Goal: Information Seeking & Learning: Learn about a topic

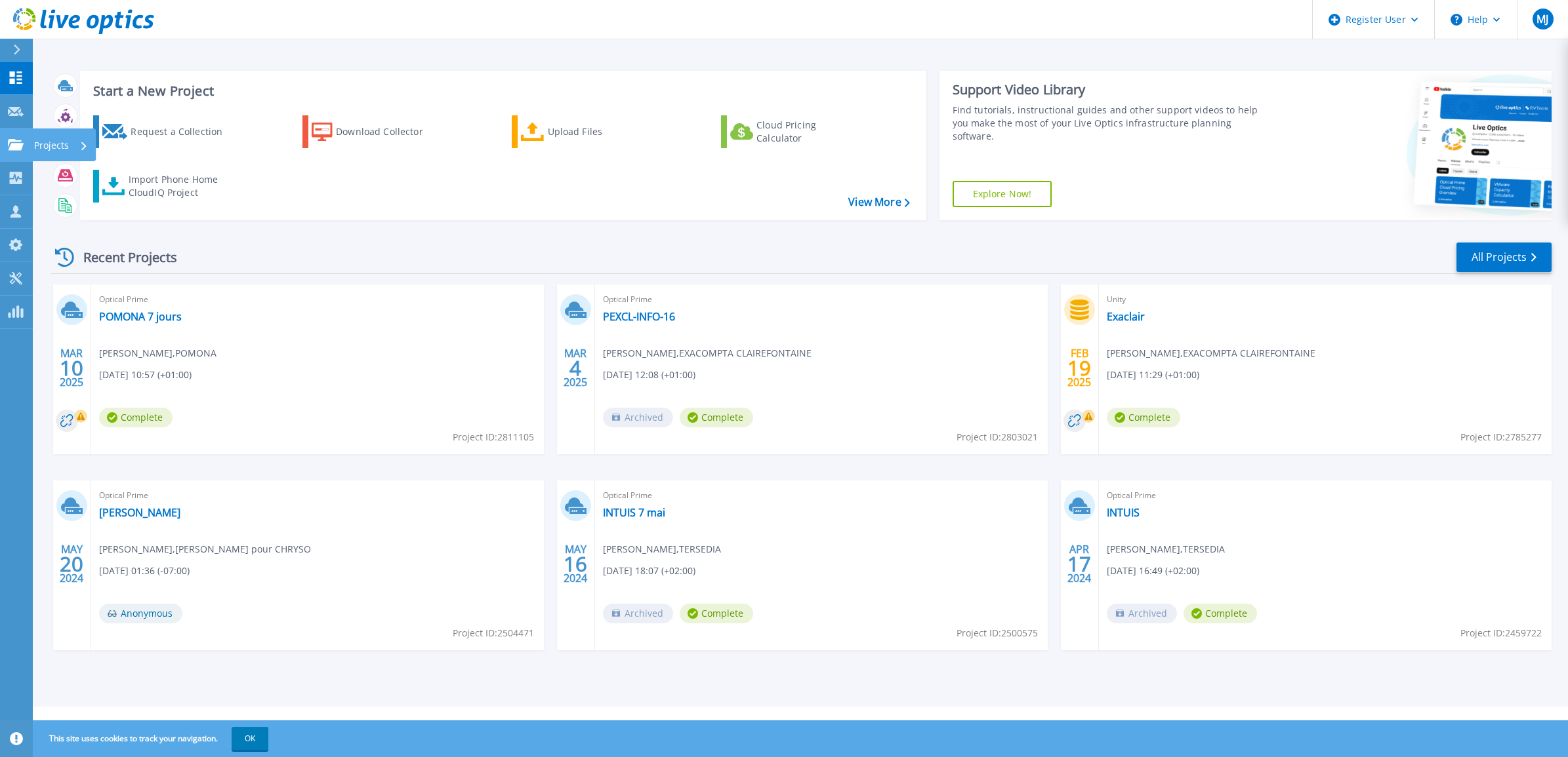
click at [60, 136] on p "Projects" at bounding box center [52, 145] width 35 height 34
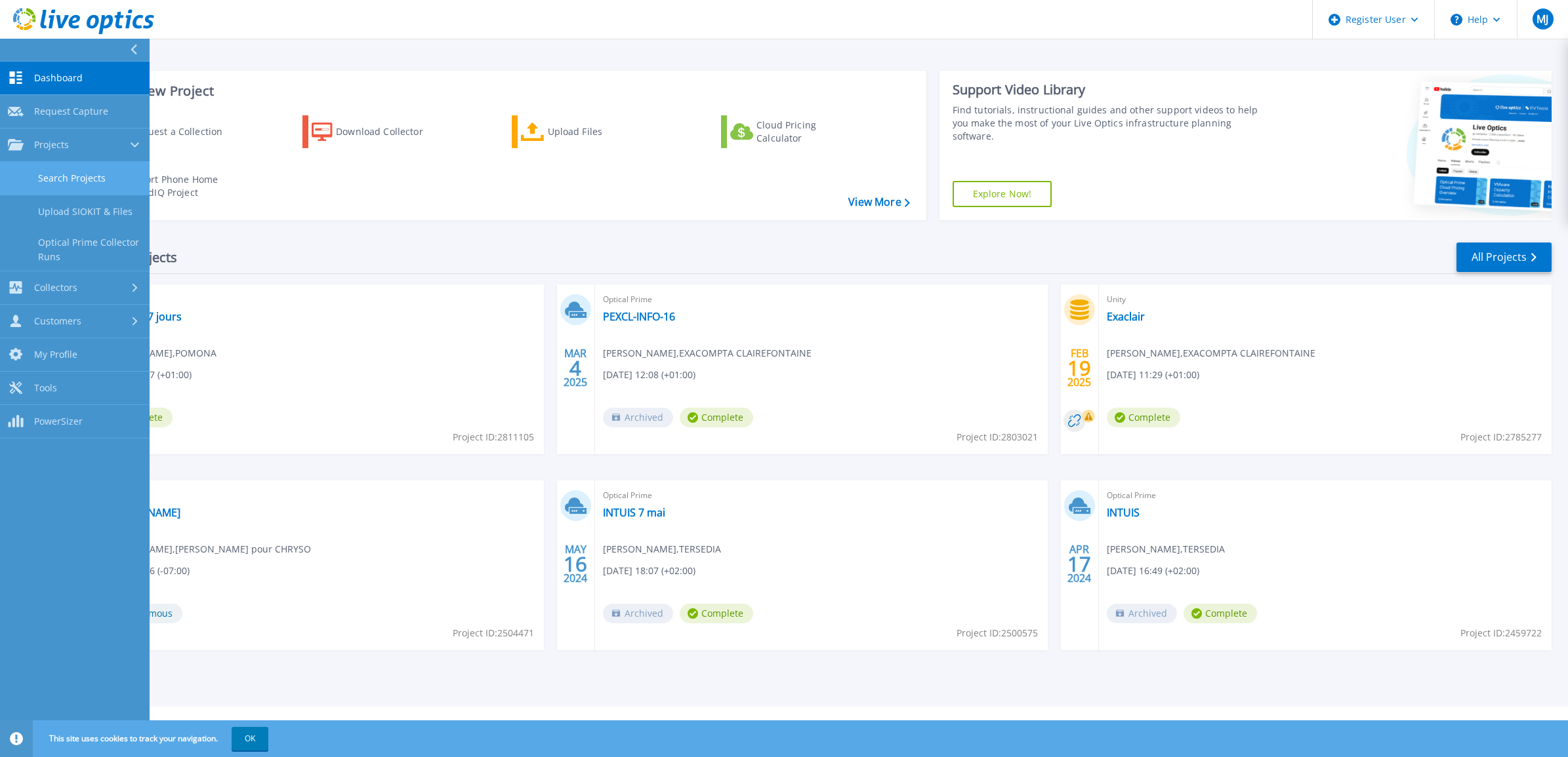
click at [69, 170] on link "Search Projects" at bounding box center [75, 179] width 150 height 33
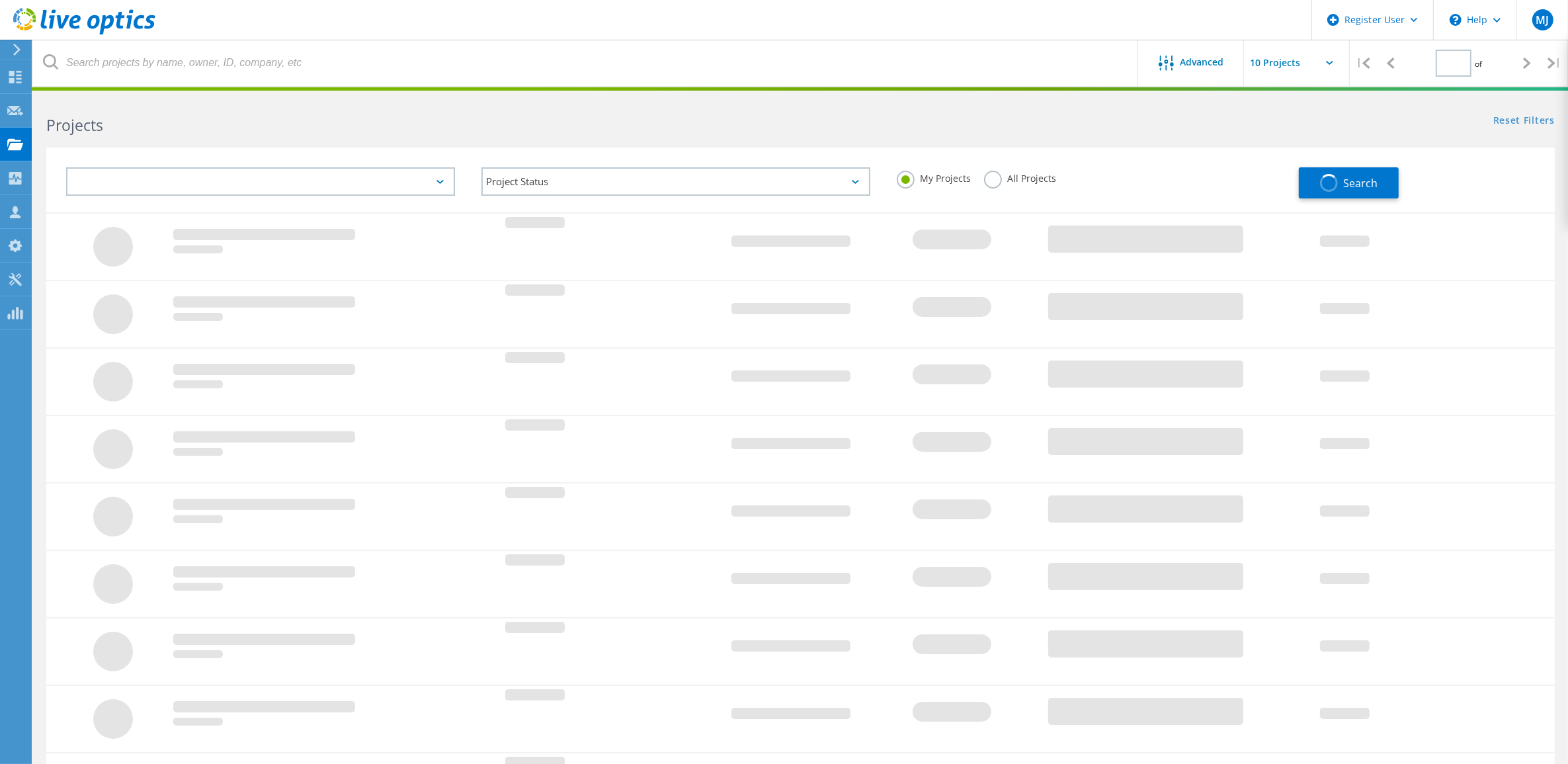
type input "1"
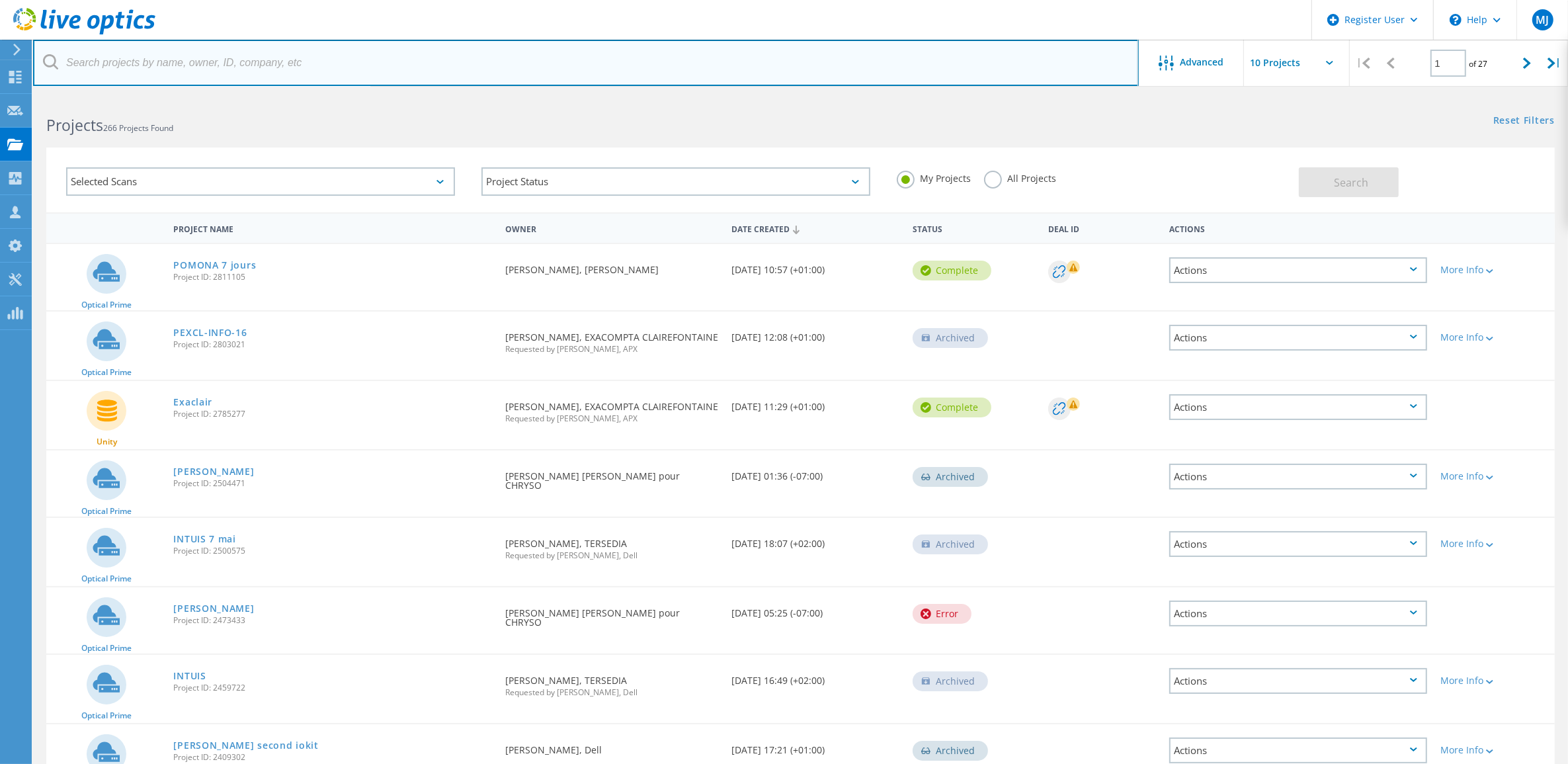
click at [408, 61] on input "text" at bounding box center [586, 63] width 1106 height 46
type input "elior"
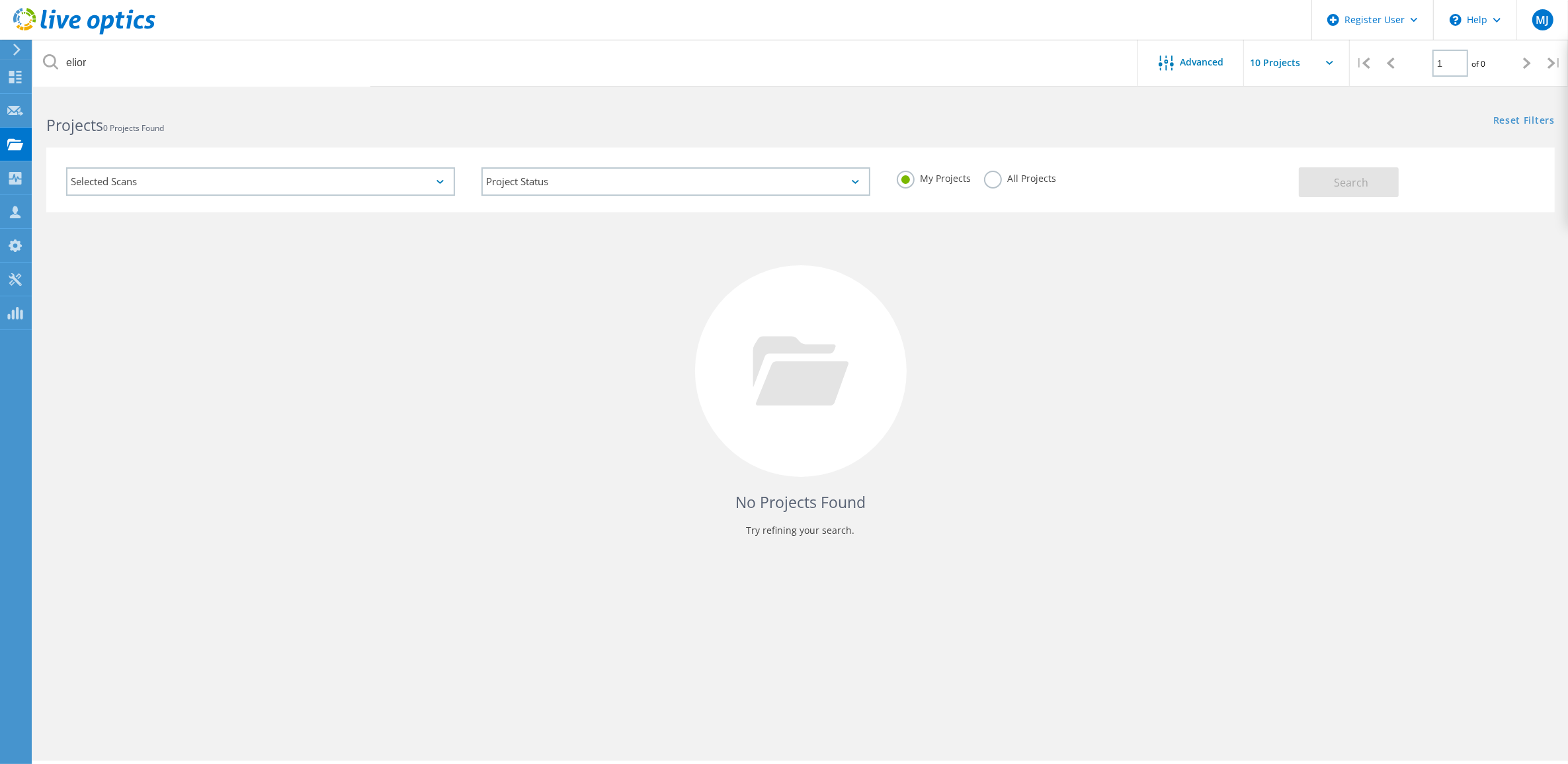
click at [1004, 183] on div "All Projects" at bounding box center [1021, 180] width 72 height 19
click at [993, 182] on label "All Projects" at bounding box center [1021, 177] width 72 height 12
click at [0, 0] on input "All Projects" at bounding box center [0, 0] width 0 height 0
click at [1353, 181] on span "Search" at bounding box center [1352, 183] width 35 height 15
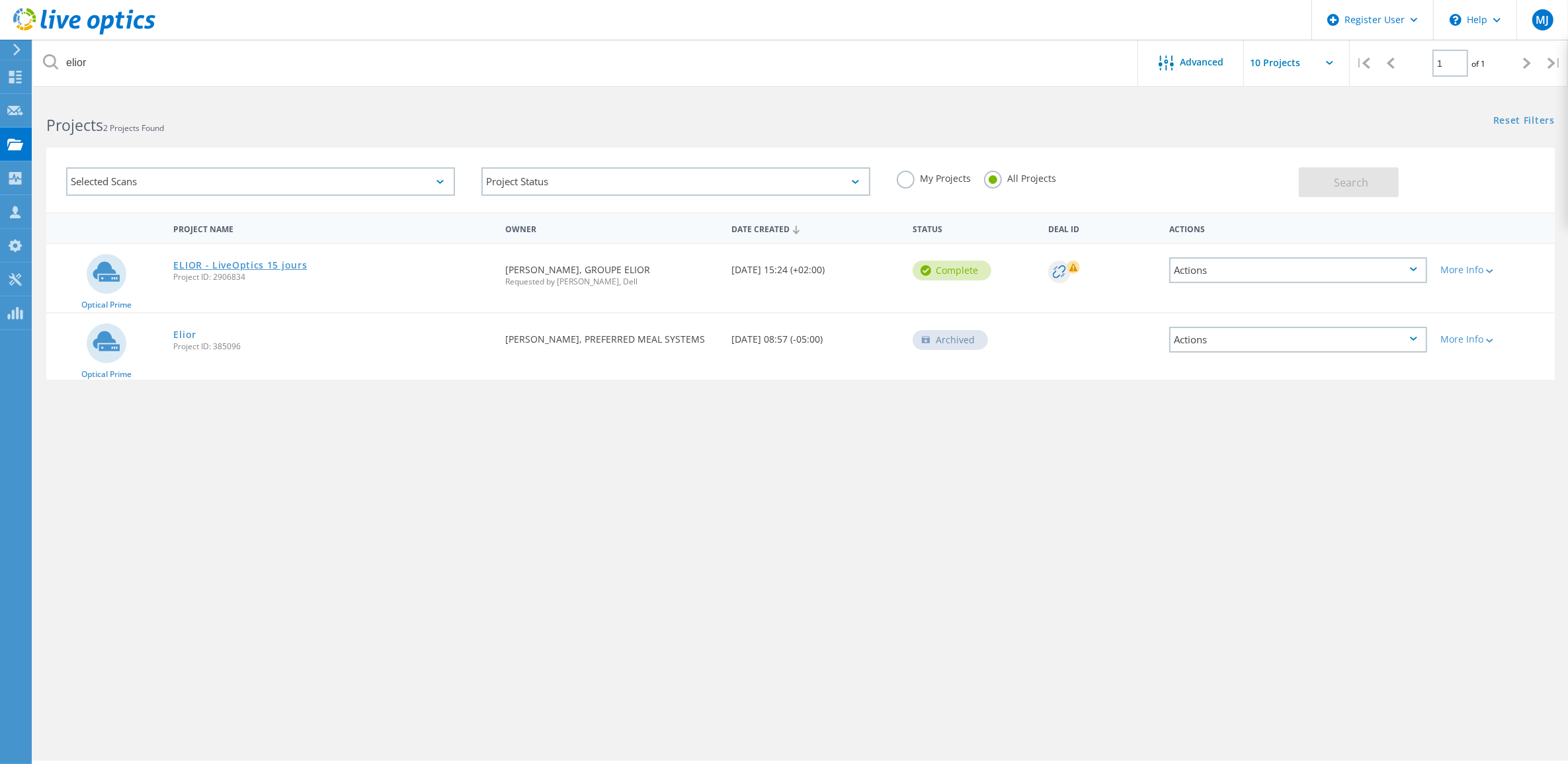
click at [253, 261] on link "ELIOR - LiveOptics 15 jours" at bounding box center [240, 265] width 133 height 9
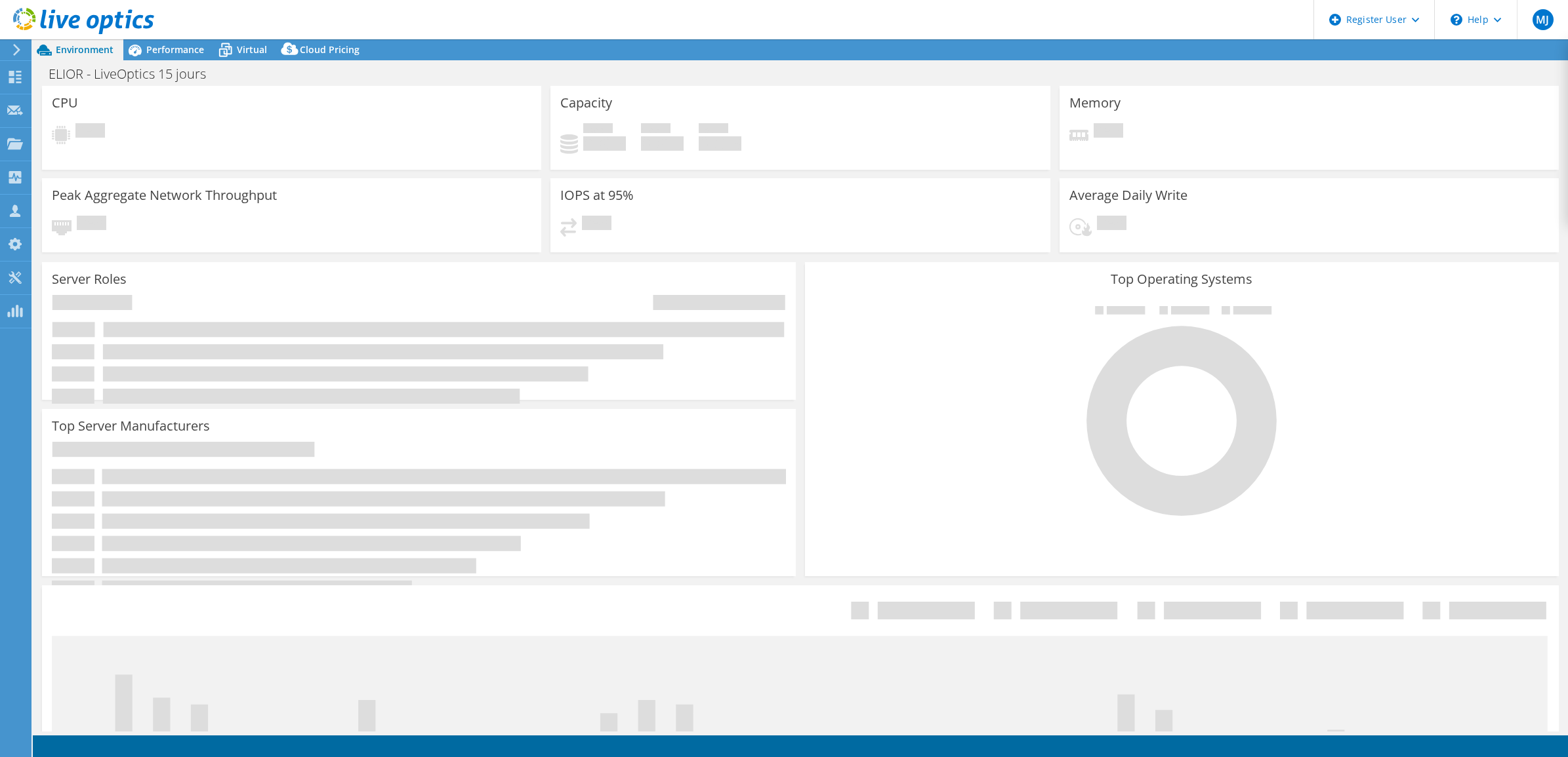
select select "USD"
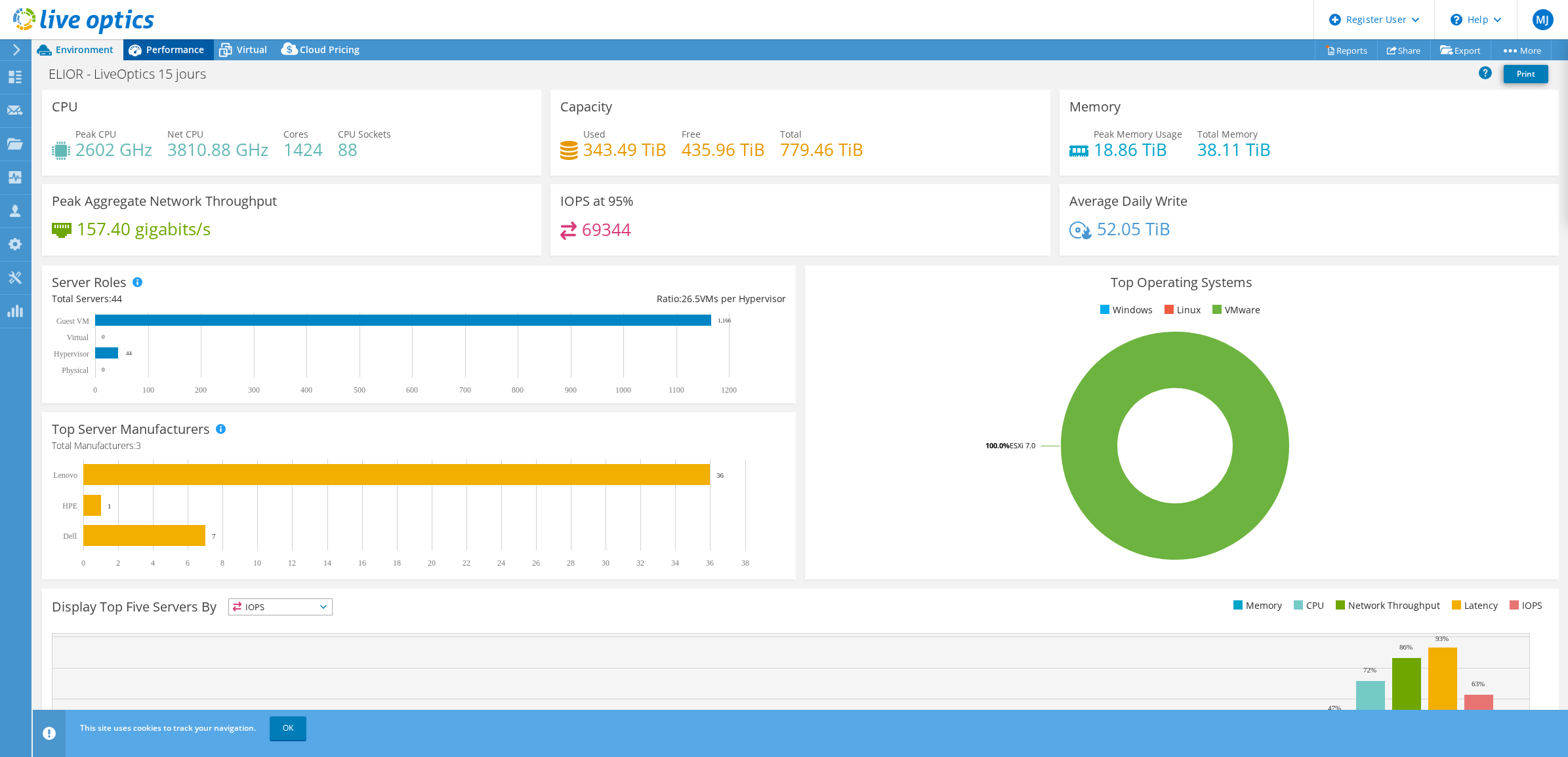
click at [179, 47] on span "Performance" at bounding box center [175, 49] width 58 height 12
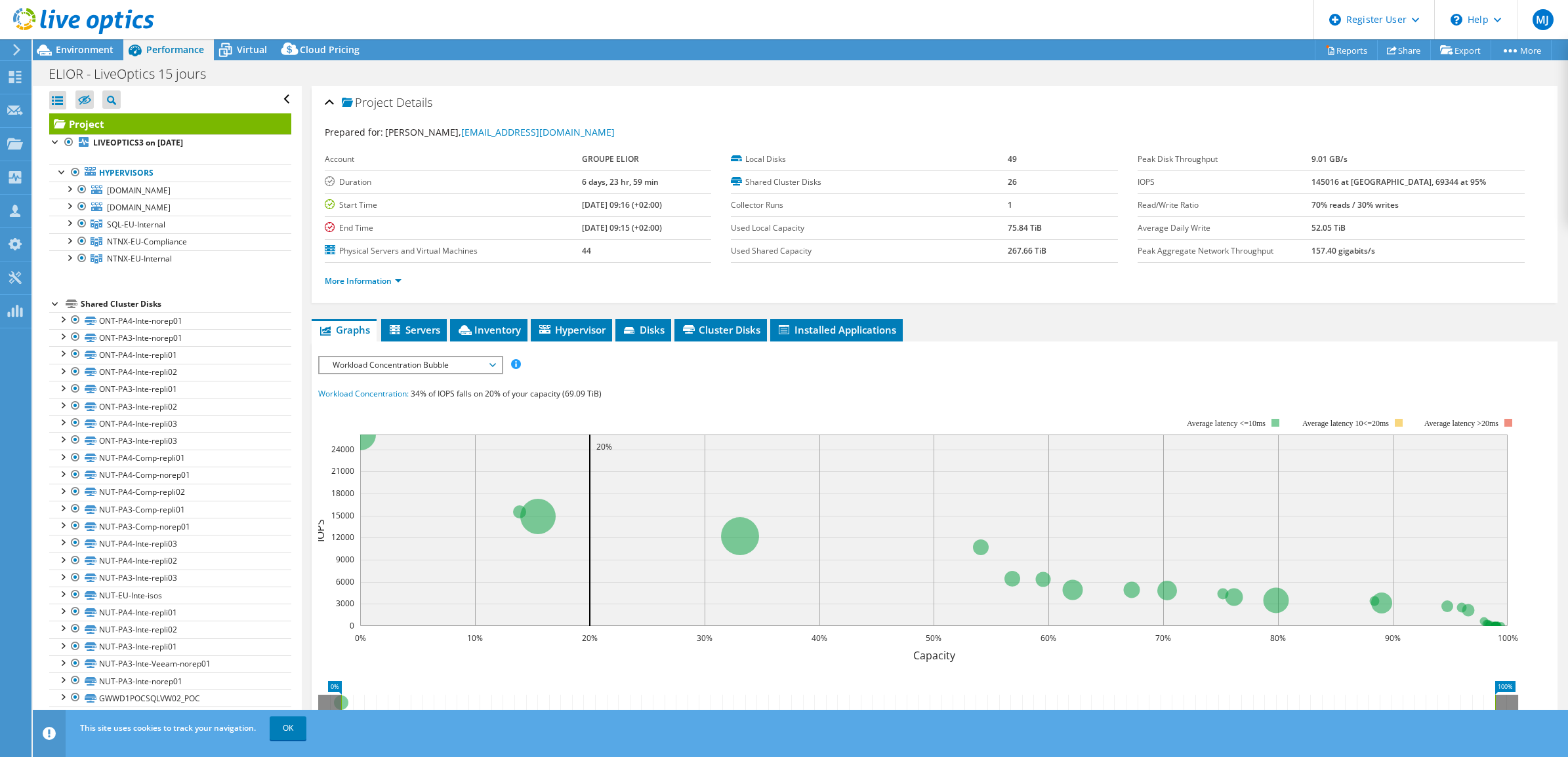
click at [489, 371] on span "Workload Concentration Bubble" at bounding box center [411, 365] width 169 height 16
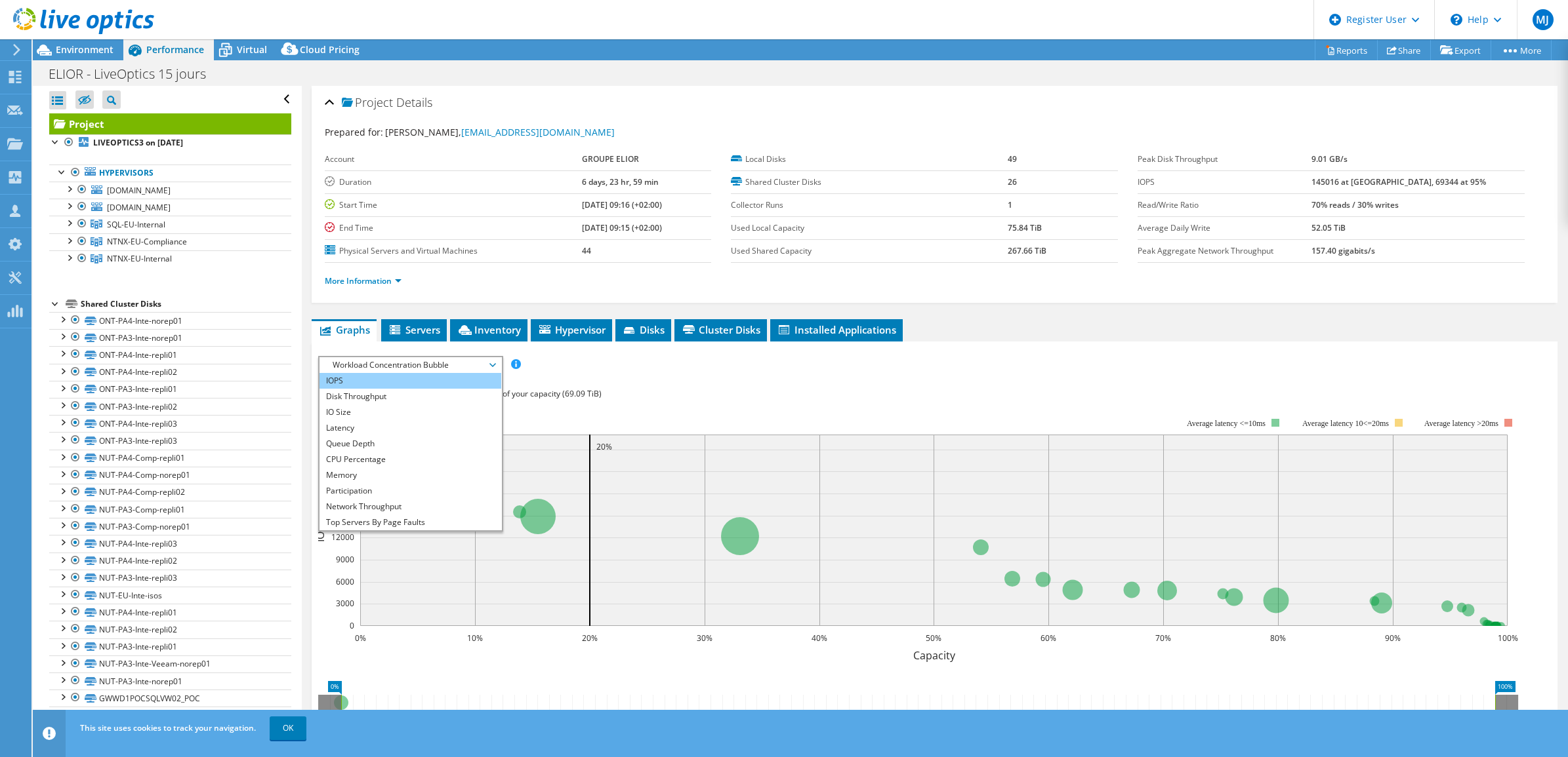
click at [400, 381] on li "IOPS" at bounding box center [410, 381] width 182 height 16
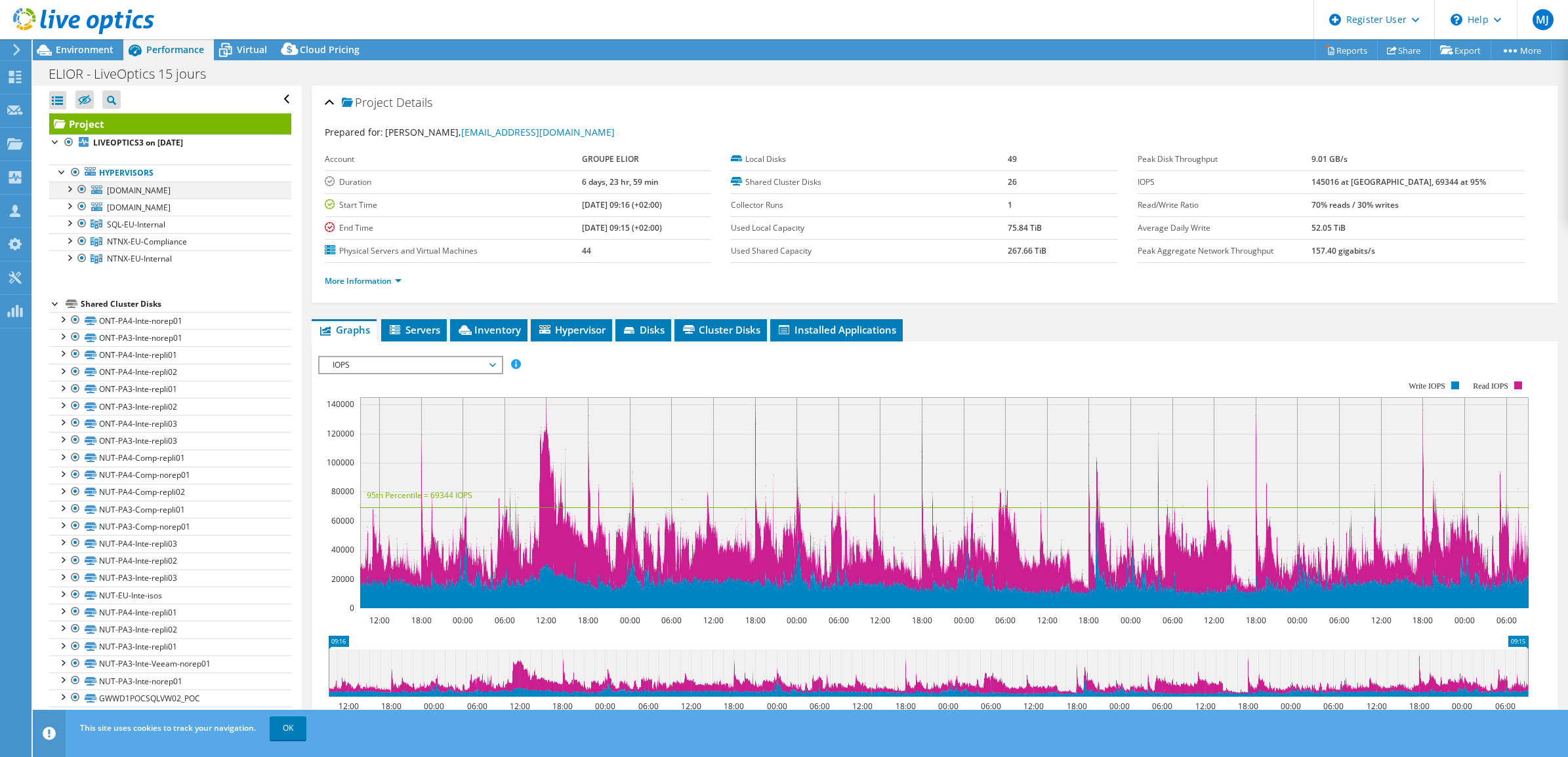
click at [66, 188] on div at bounding box center [68, 188] width 13 height 13
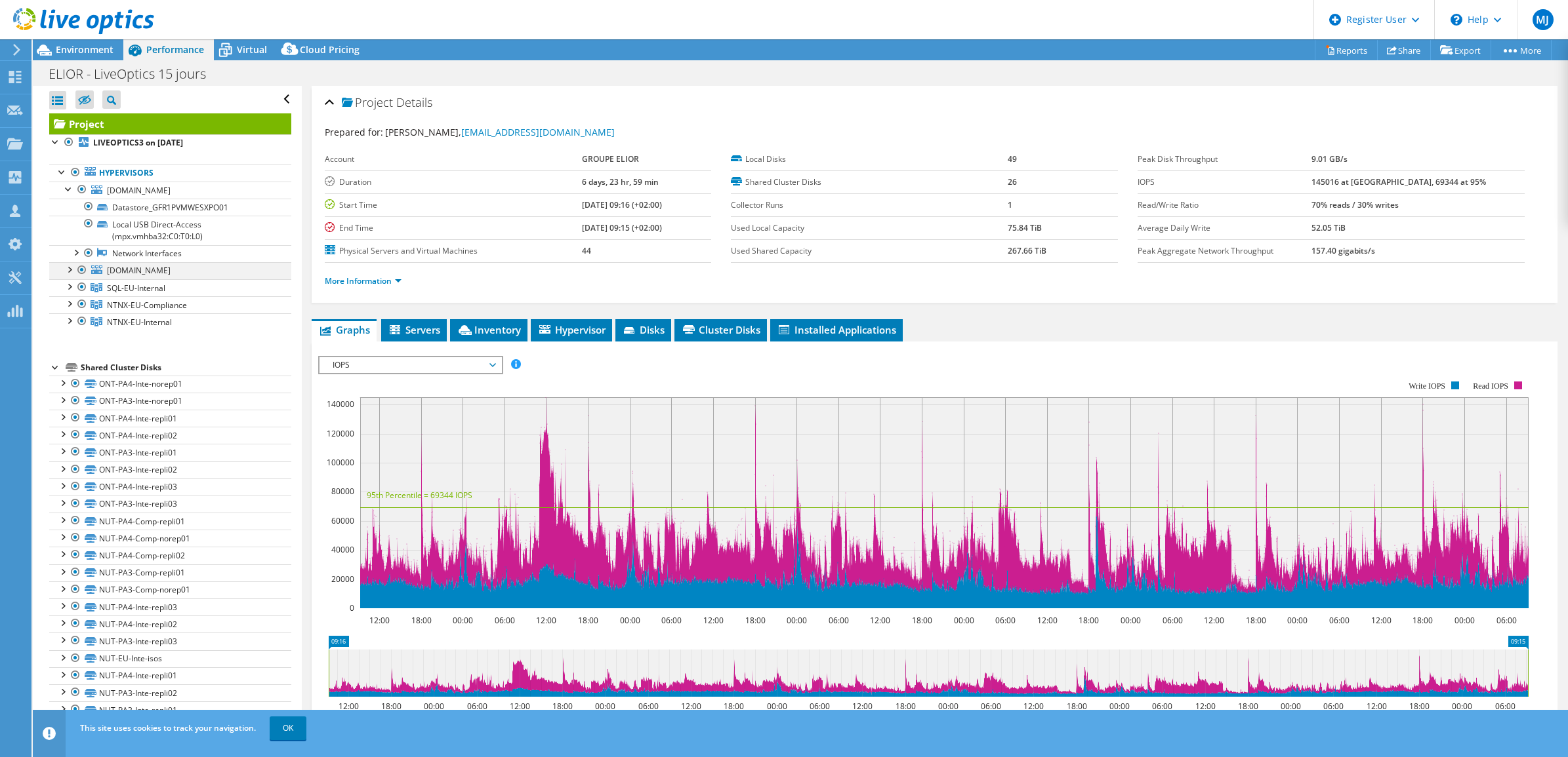
click at [69, 273] on div at bounding box center [68, 268] width 13 height 13
click at [486, 357] on span "IOPS" at bounding box center [411, 365] width 169 height 16
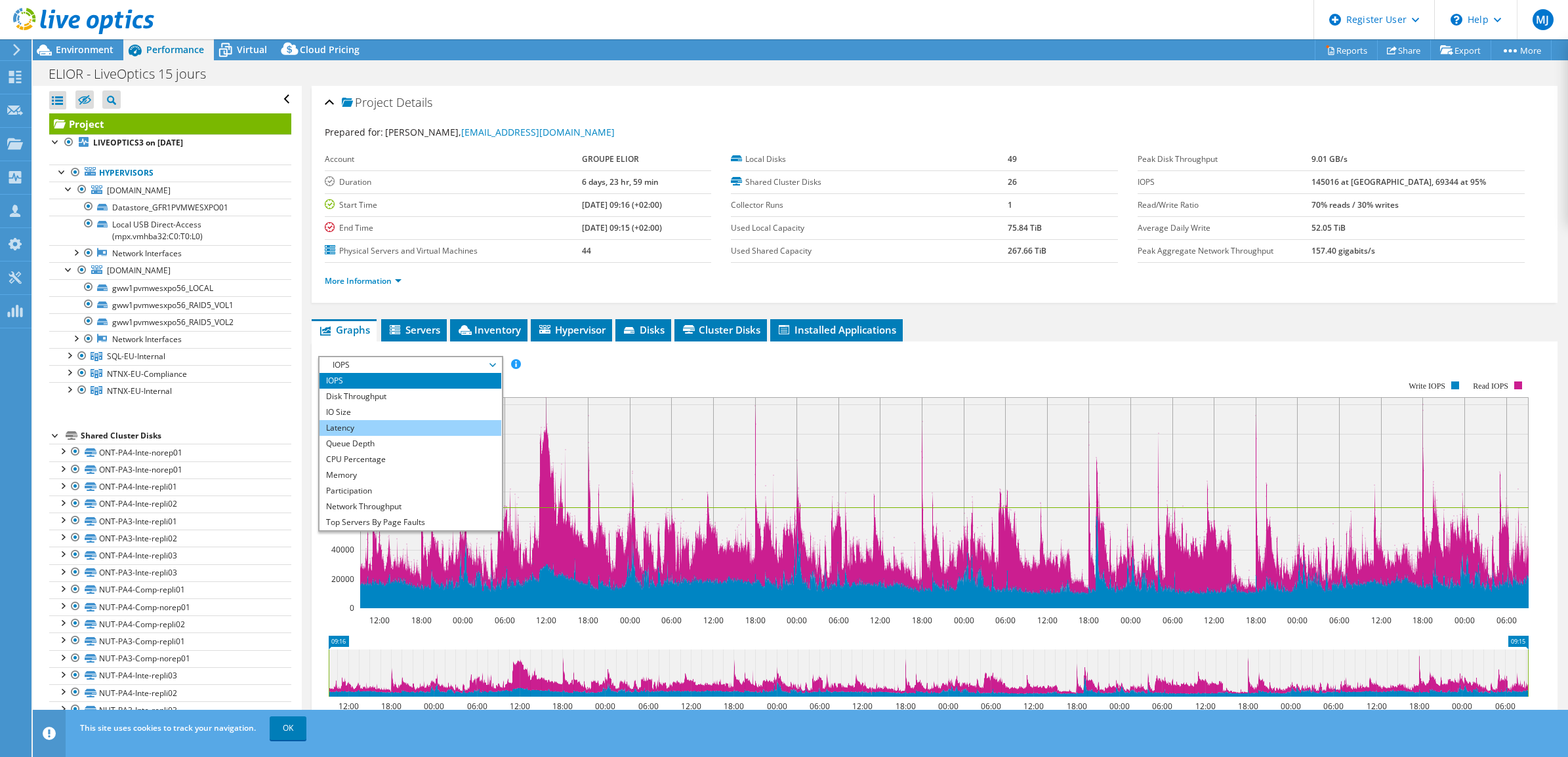
click at [407, 426] on li "Latency" at bounding box center [410, 428] width 182 height 16
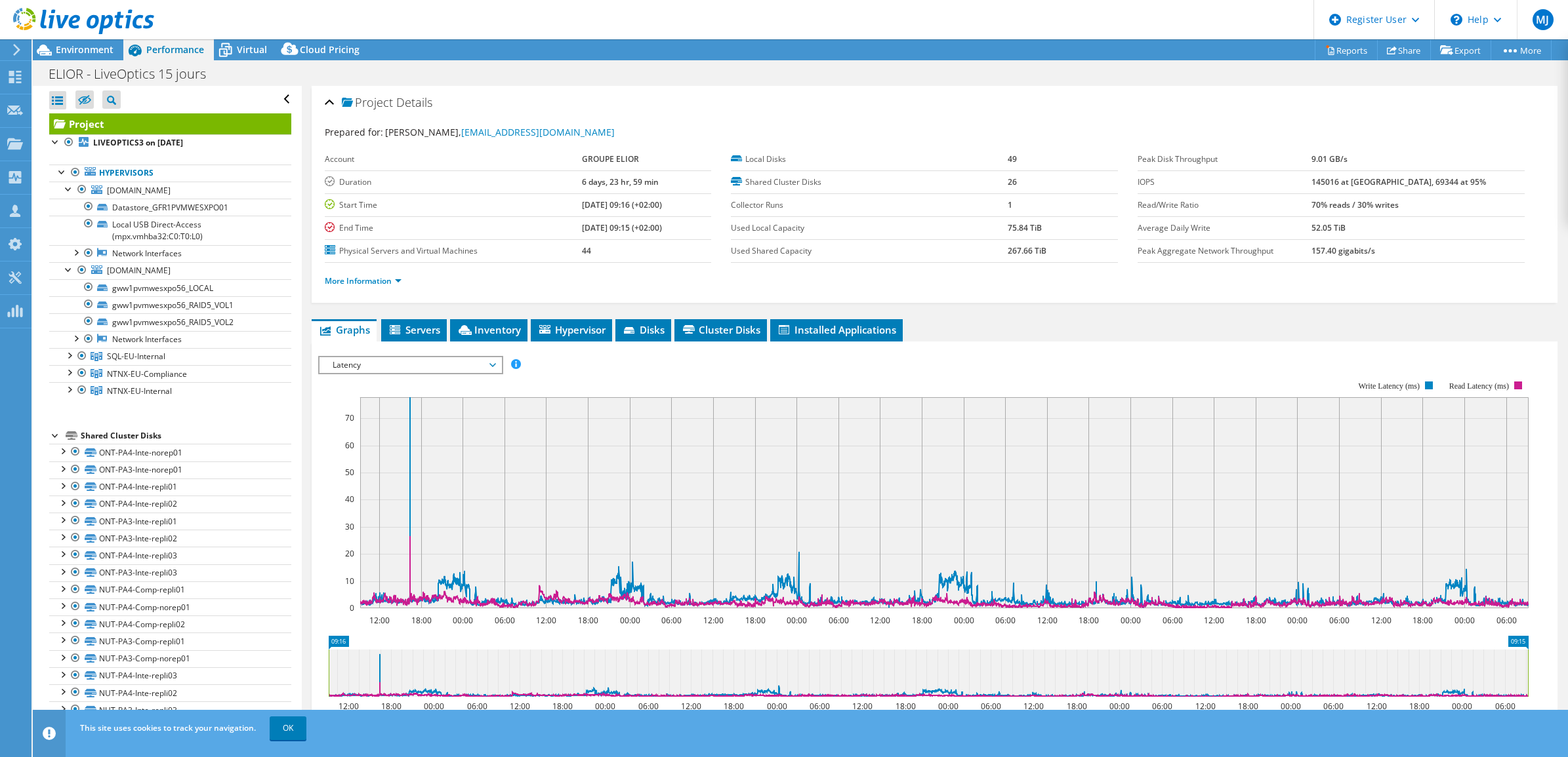
click at [1547, 398] on div "Project Details Prepared for: [PERSON_NAME], [EMAIL_ADDRESS][DOMAIN_NAME] Accou…" at bounding box center [935, 490] width 1266 height 809
drag, startPoint x: 330, startPoint y: 677, endPoint x: 362, endPoint y: 679, distance: 32.1
click at [362, 679] on rect at bounding box center [360, 673] width 5 height 47
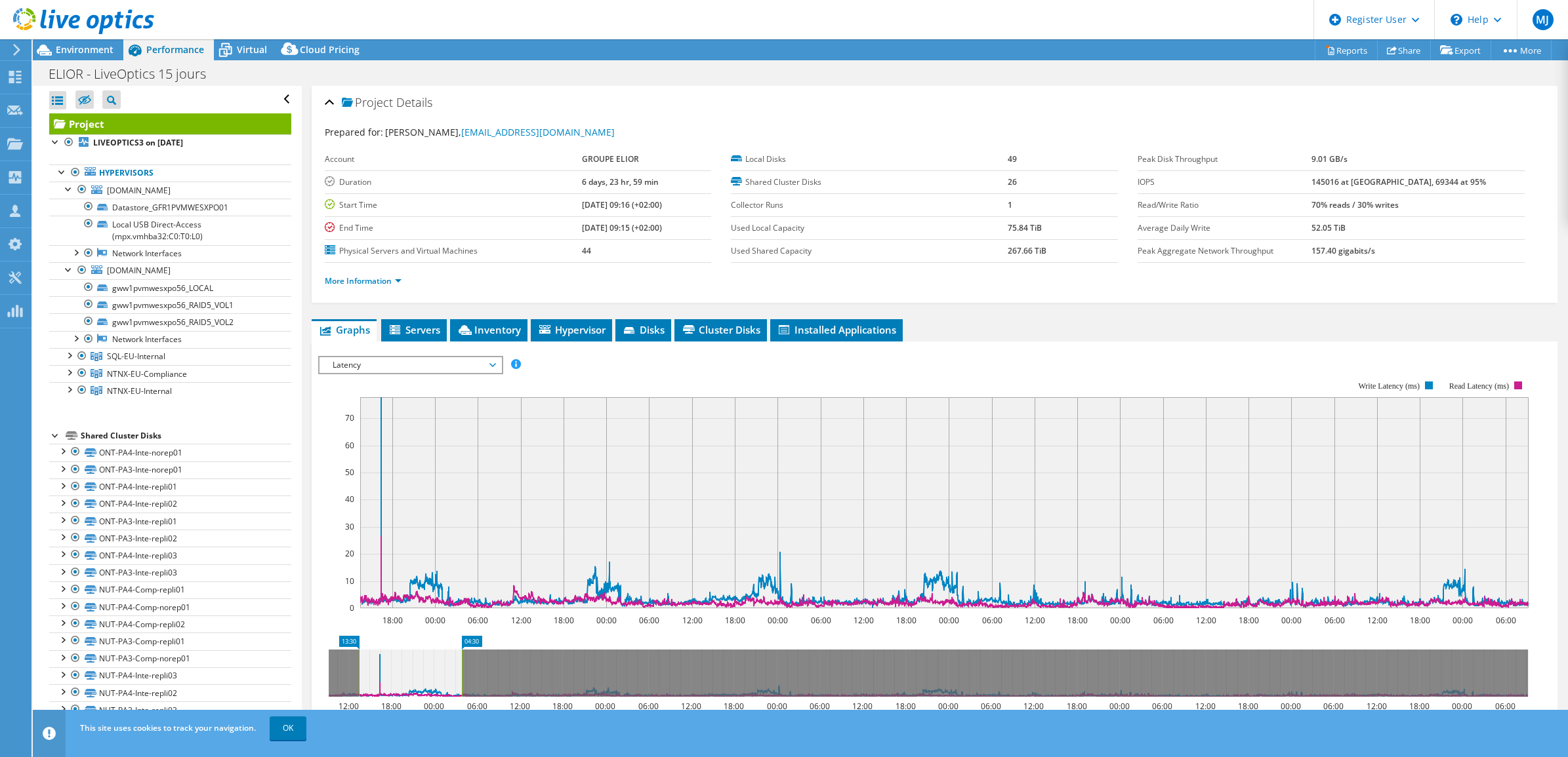
drag, startPoint x: 1526, startPoint y: 670, endPoint x: 461, endPoint y: 686, distance: 1065.1
click at [461, 686] on rect at bounding box center [462, 673] width 5 height 47
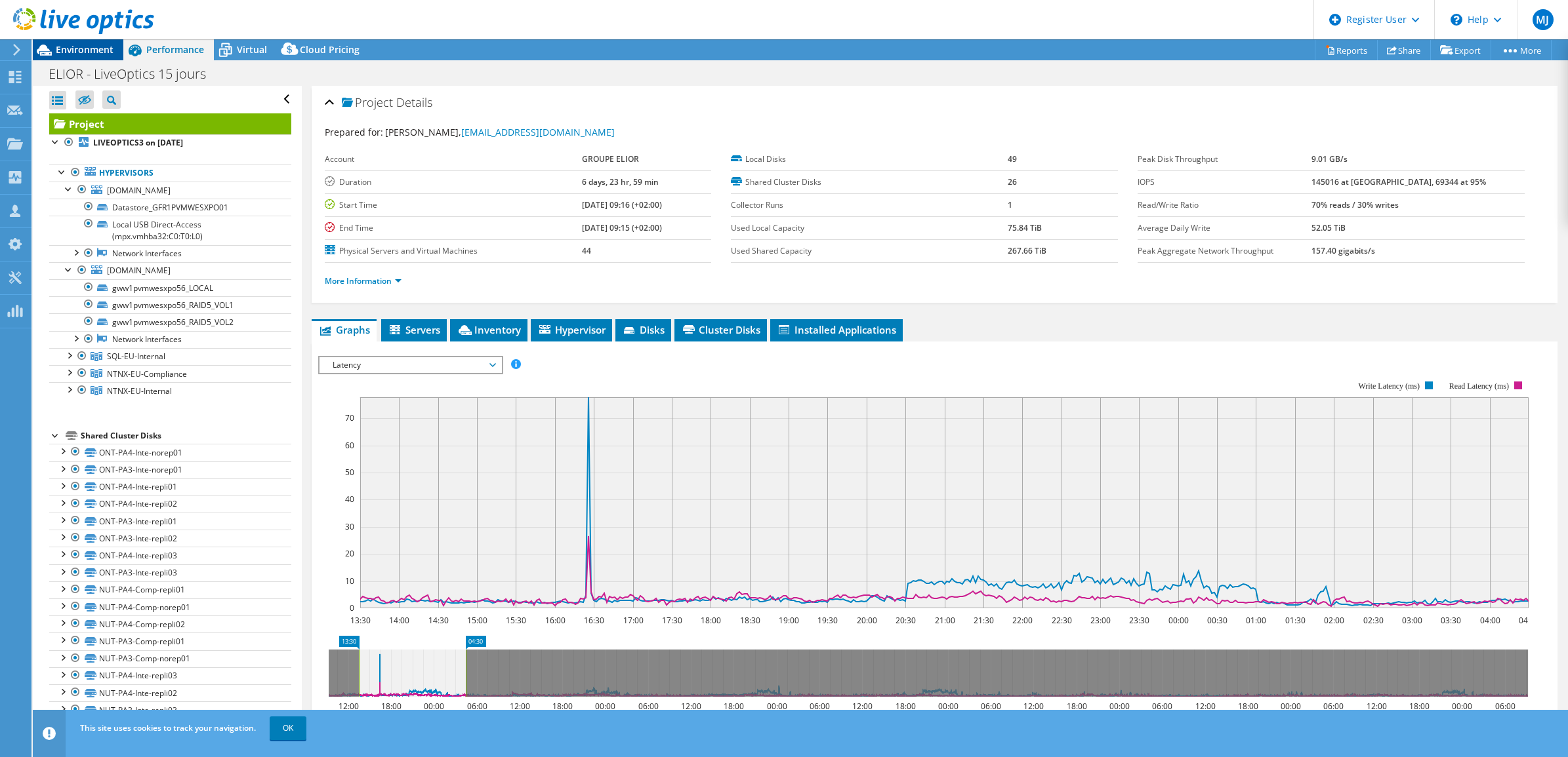
click at [86, 50] on span "Environment" at bounding box center [84, 49] width 58 height 12
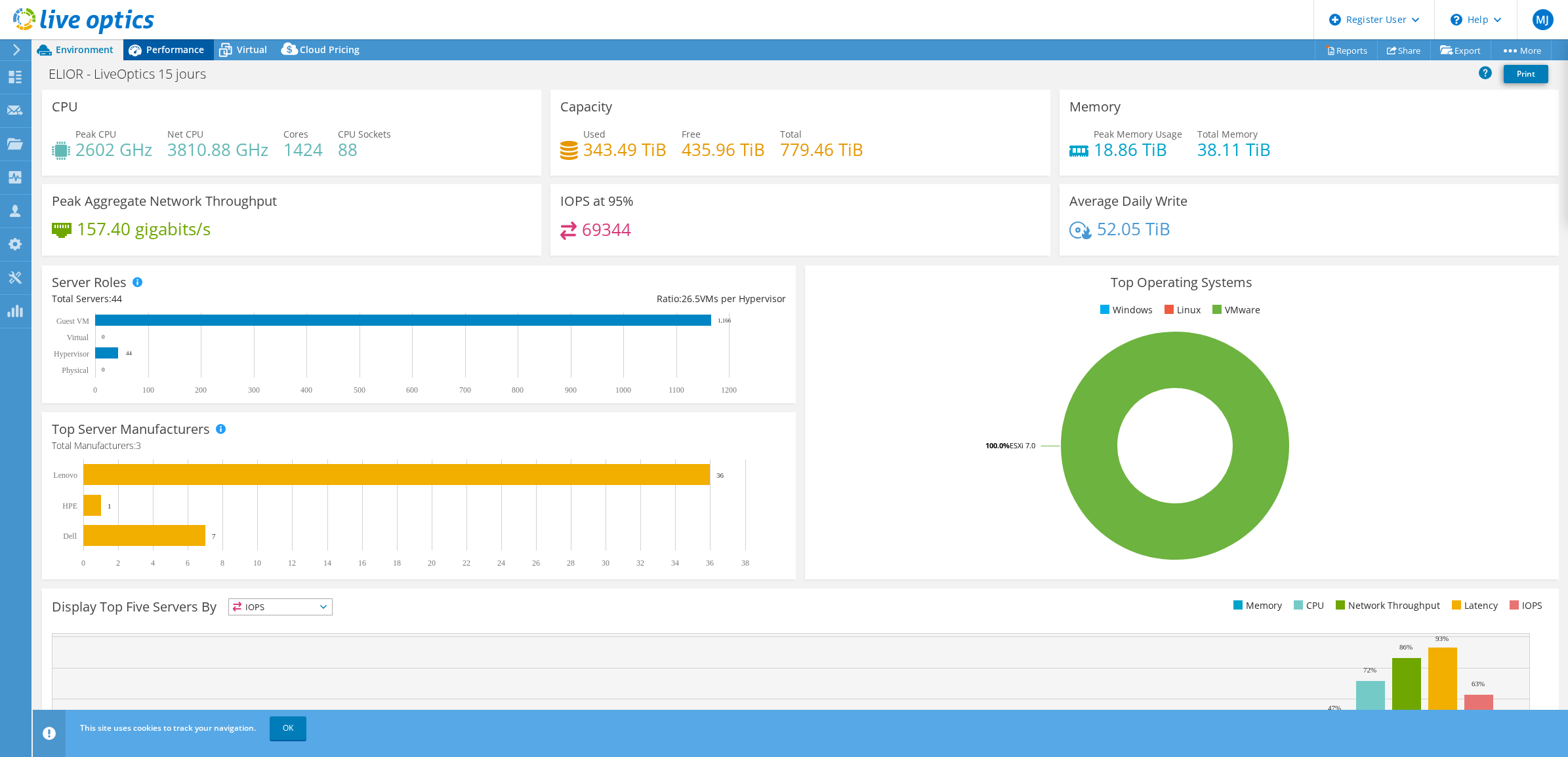
click at [192, 46] on span "Performance" at bounding box center [175, 49] width 58 height 12
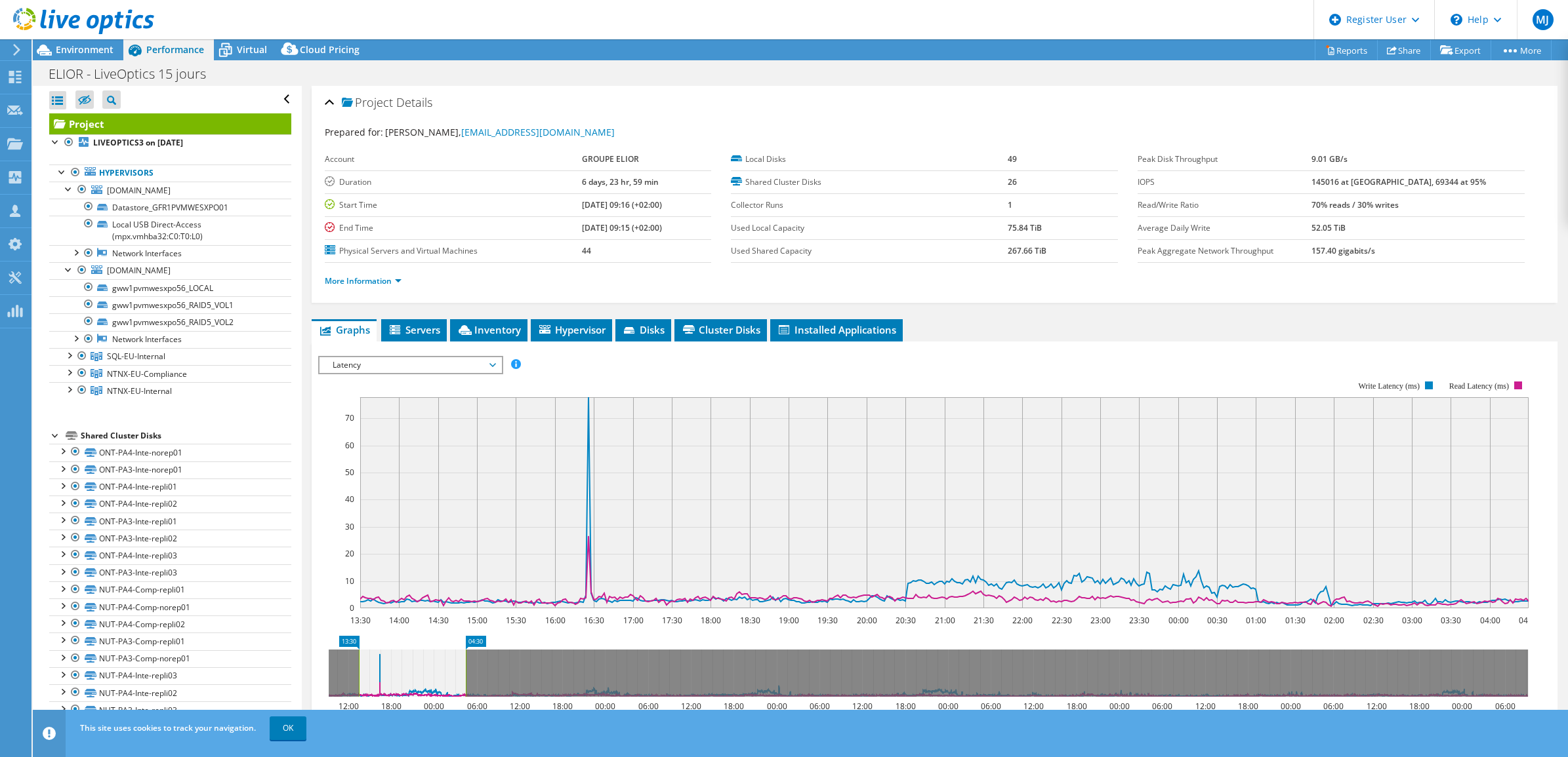
click at [492, 362] on span "Latency" at bounding box center [411, 365] width 169 height 16
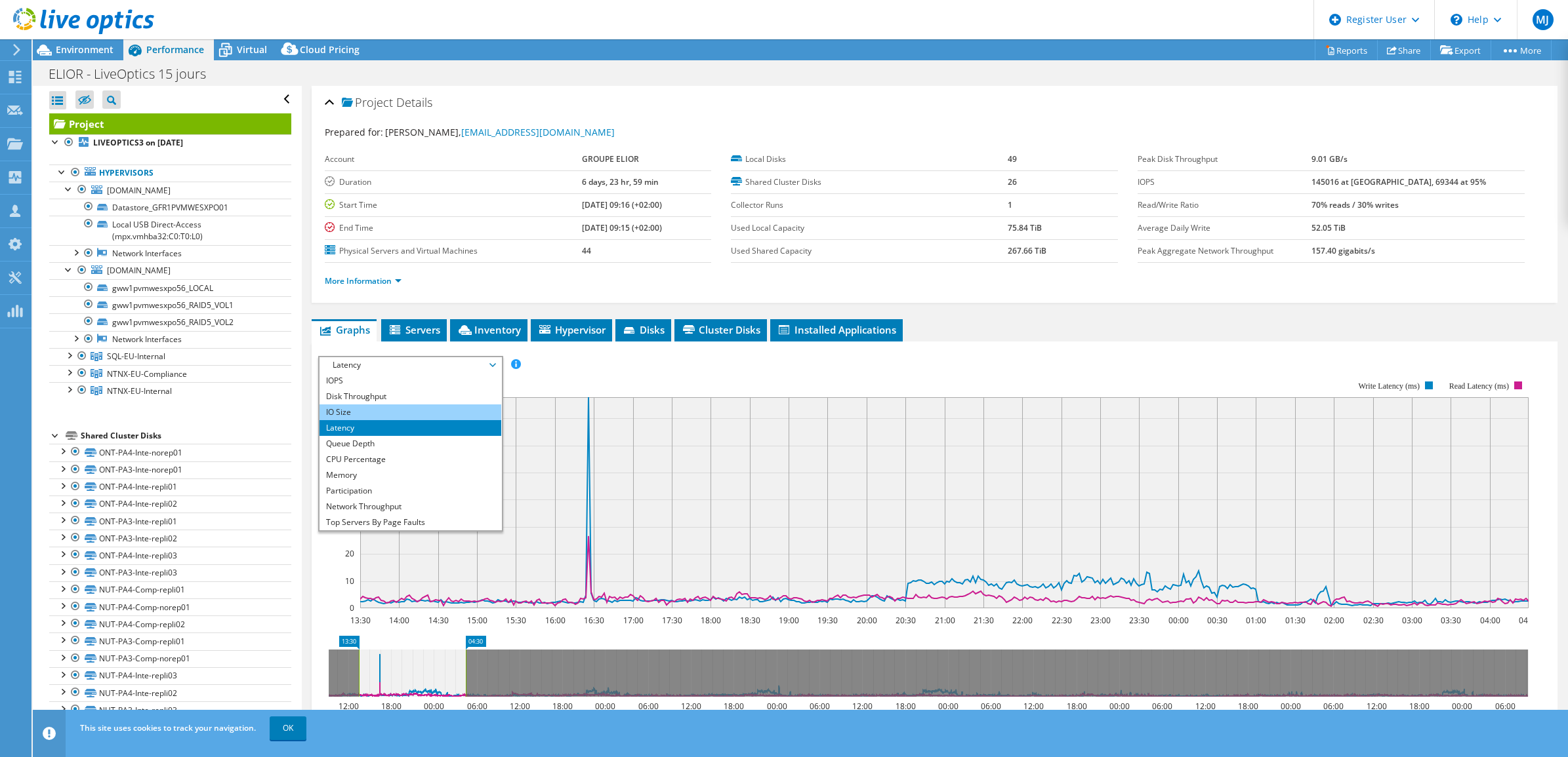
click at [404, 415] on li "IO Size" at bounding box center [410, 412] width 182 height 16
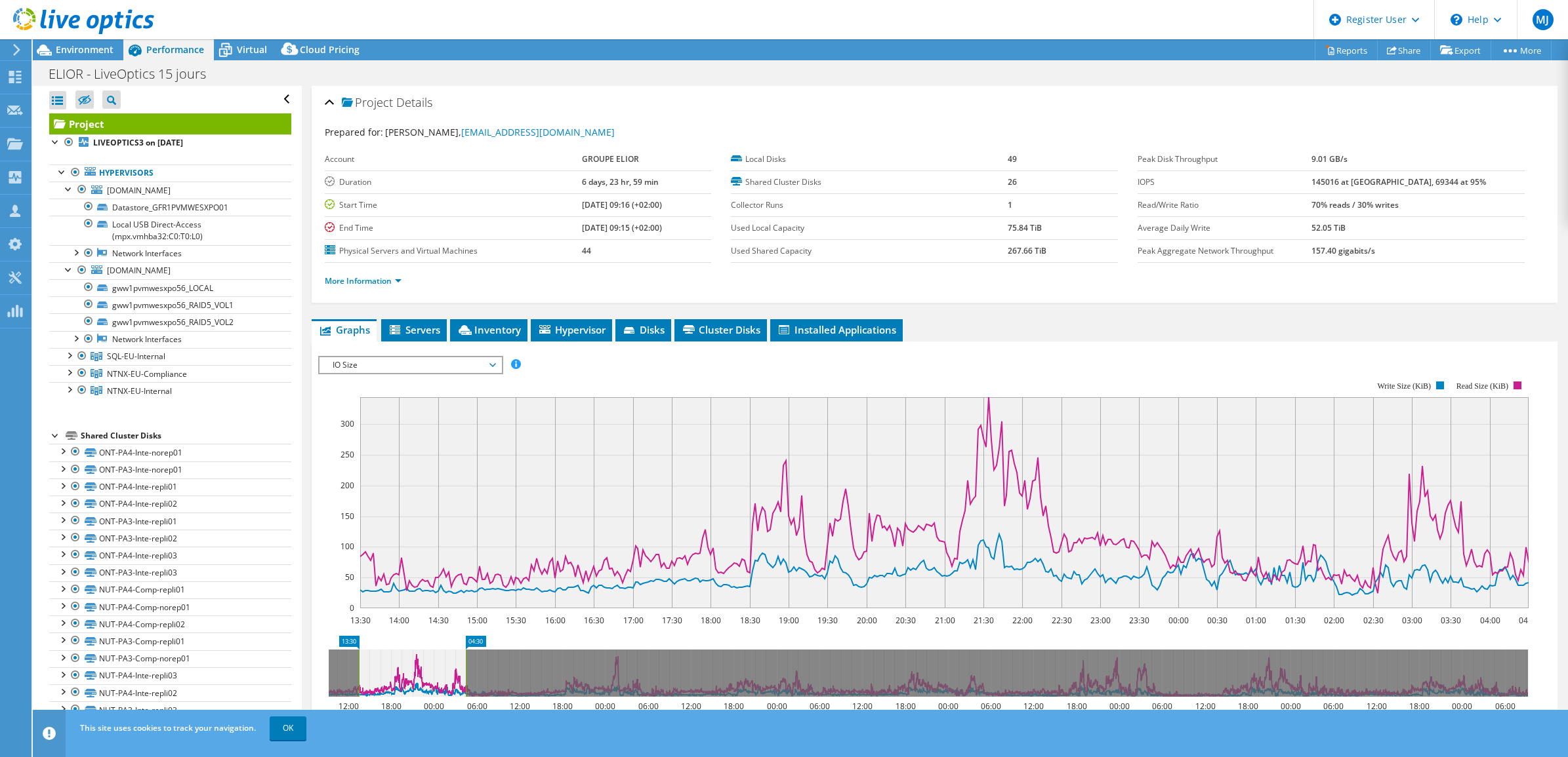
click at [487, 366] on span "IO Size" at bounding box center [411, 365] width 169 height 16
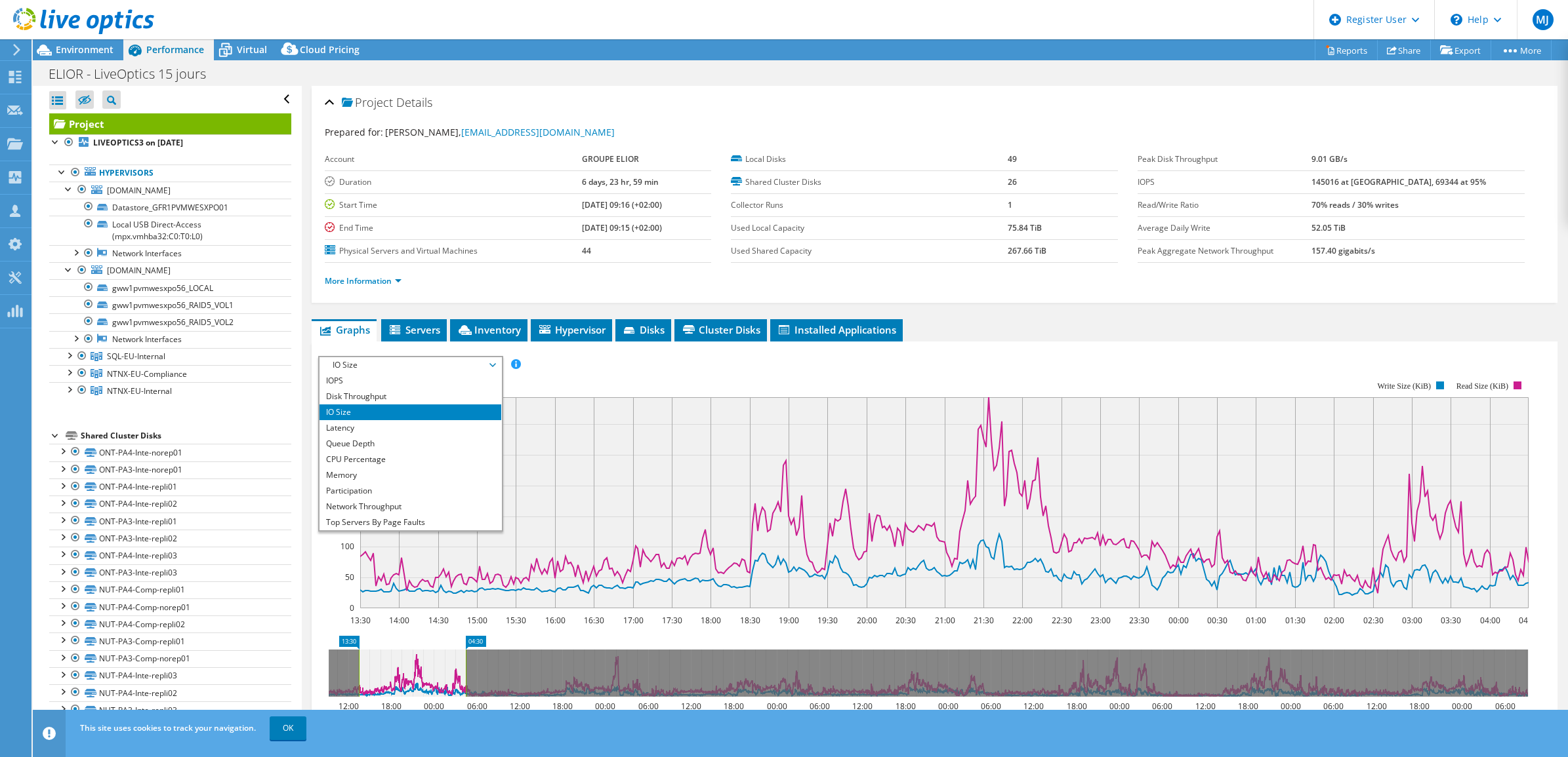
click at [655, 382] on rect at bounding box center [923, 495] width 1211 height 262
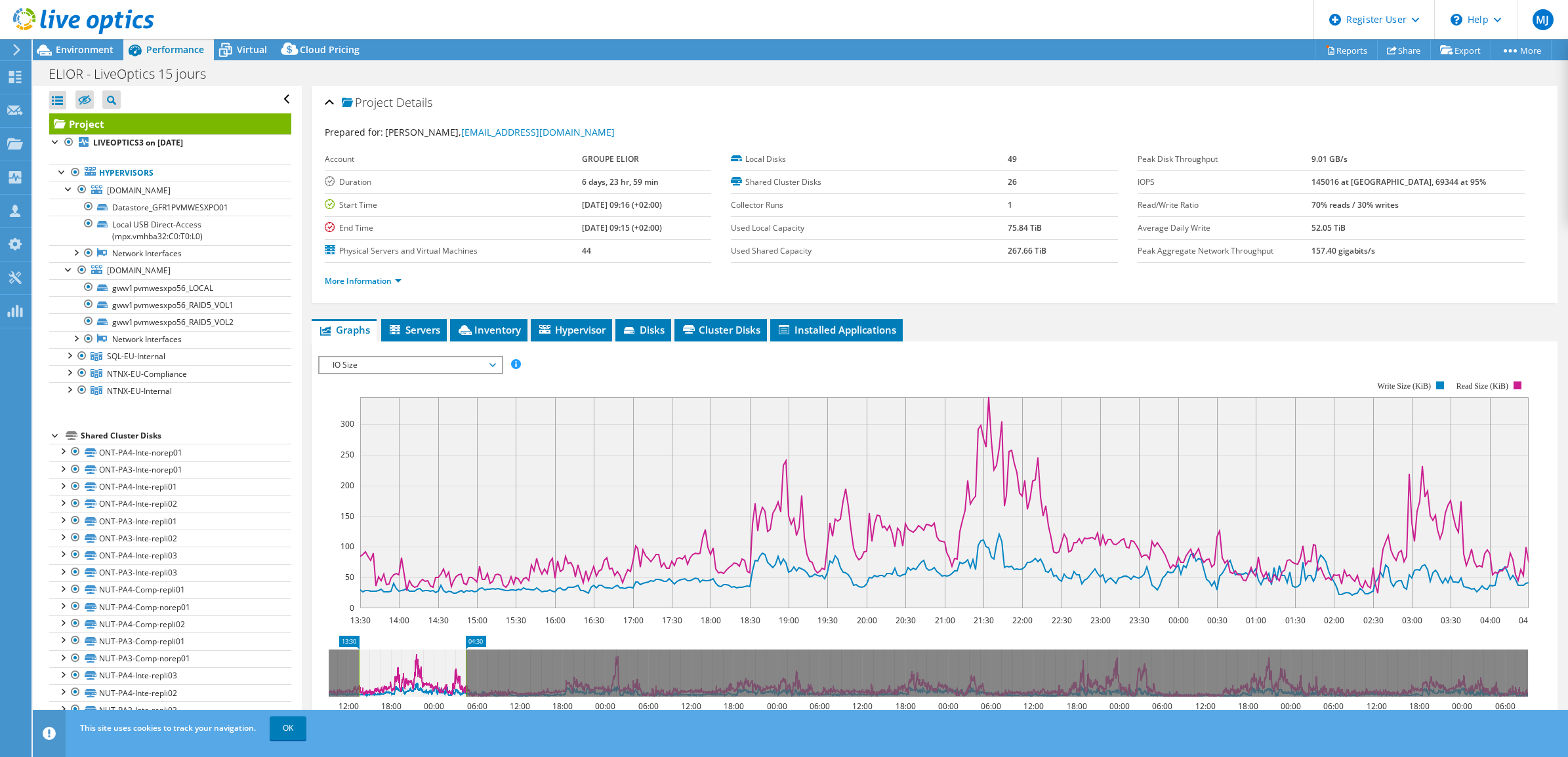
click at [1120, 385] on rect at bounding box center [923, 495] width 1211 height 262
click at [240, 43] on div "Virtual" at bounding box center [245, 50] width 63 height 21
